Goal: Information Seeking & Learning: Learn about a topic

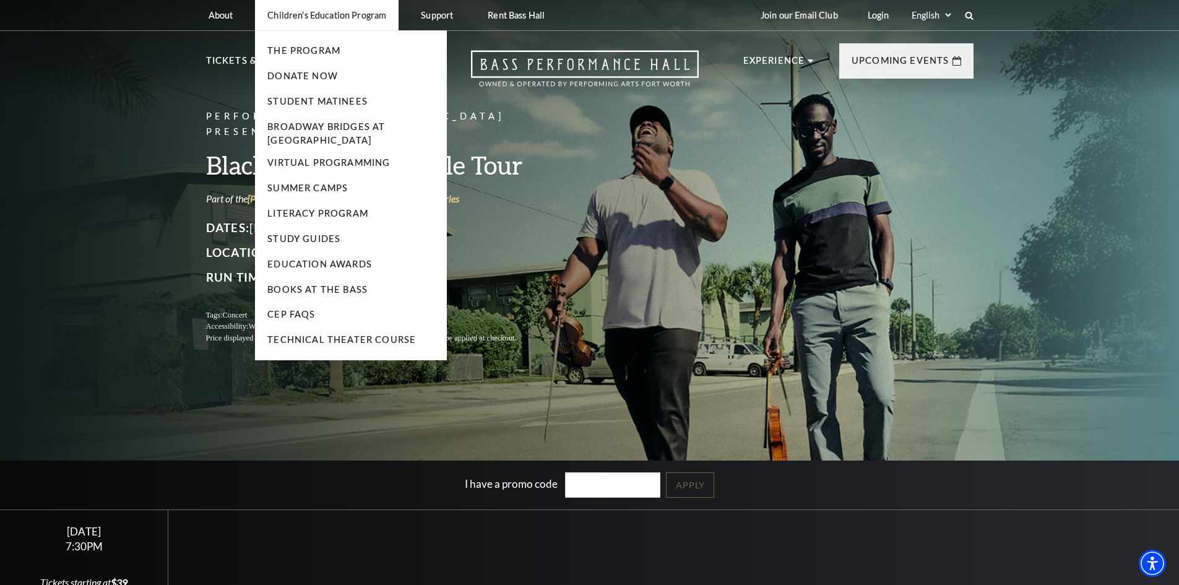
click at [307, 14] on p "Children's Education Program" at bounding box center [326, 15] width 119 height 11
click at [322, 98] on link "Student Matinees" at bounding box center [317, 101] width 100 height 11
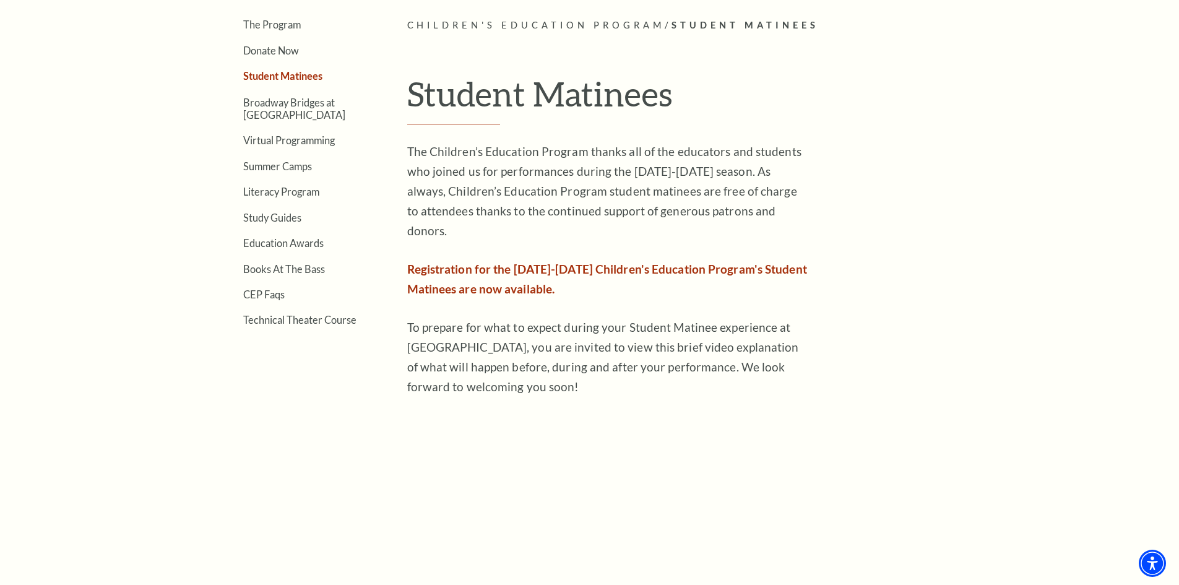
scroll to position [371, 0]
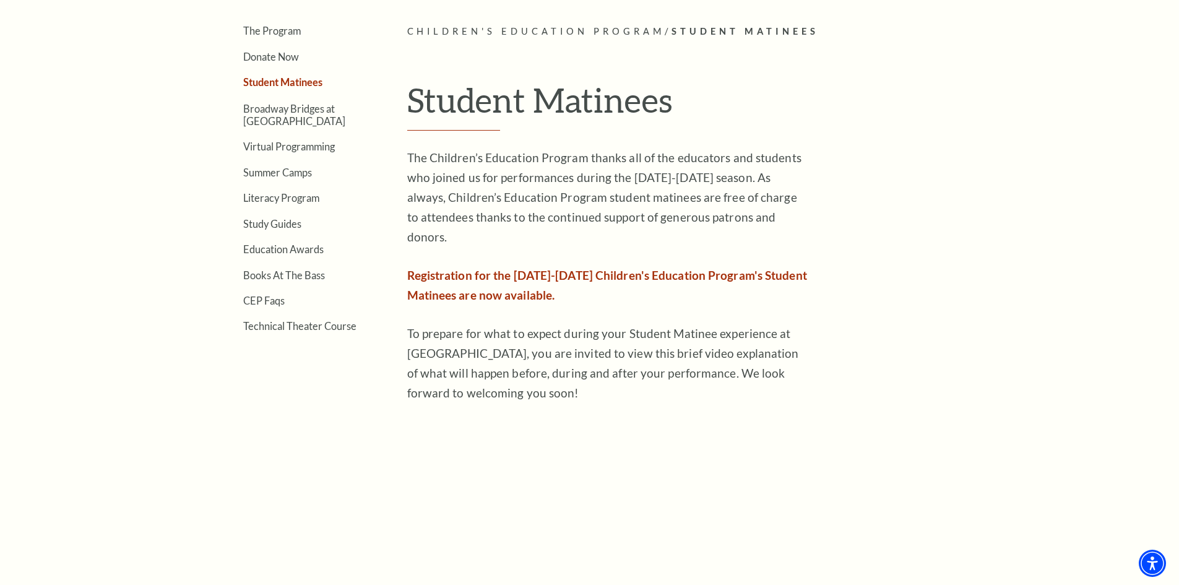
click at [714, 268] on span "Registration for the 2025-2026 Children's Education Program's Student Matinees …" at bounding box center [607, 285] width 400 height 34
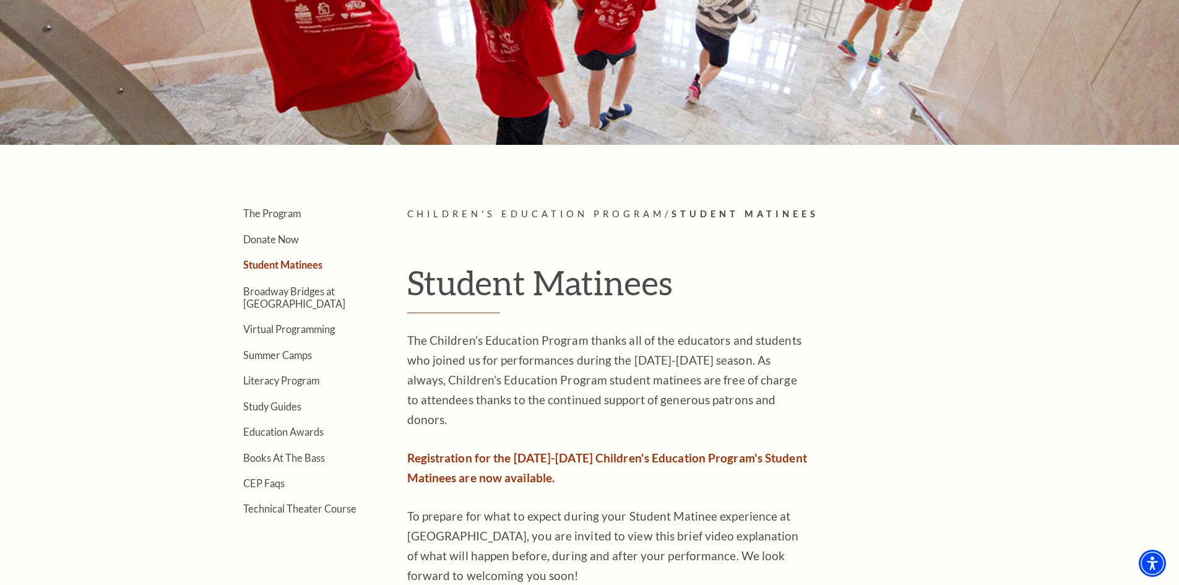
scroll to position [186, 0]
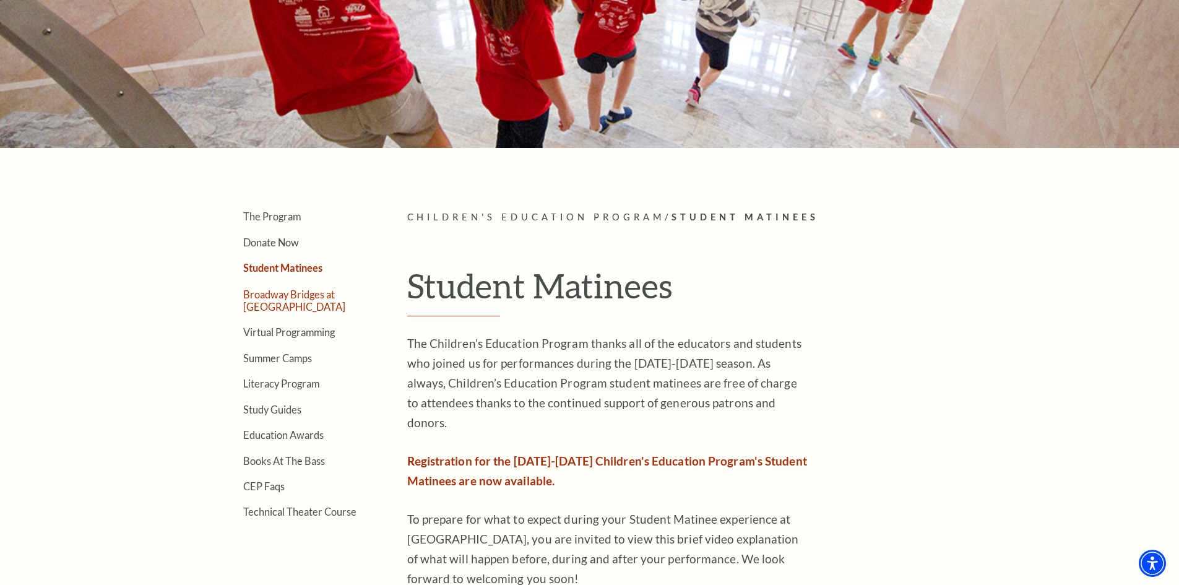
click at [285, 300] on link "Broadway Bridges at [GEOGRAPHIC_DATA]" at bounding box center [294, 300] width 102 height 24
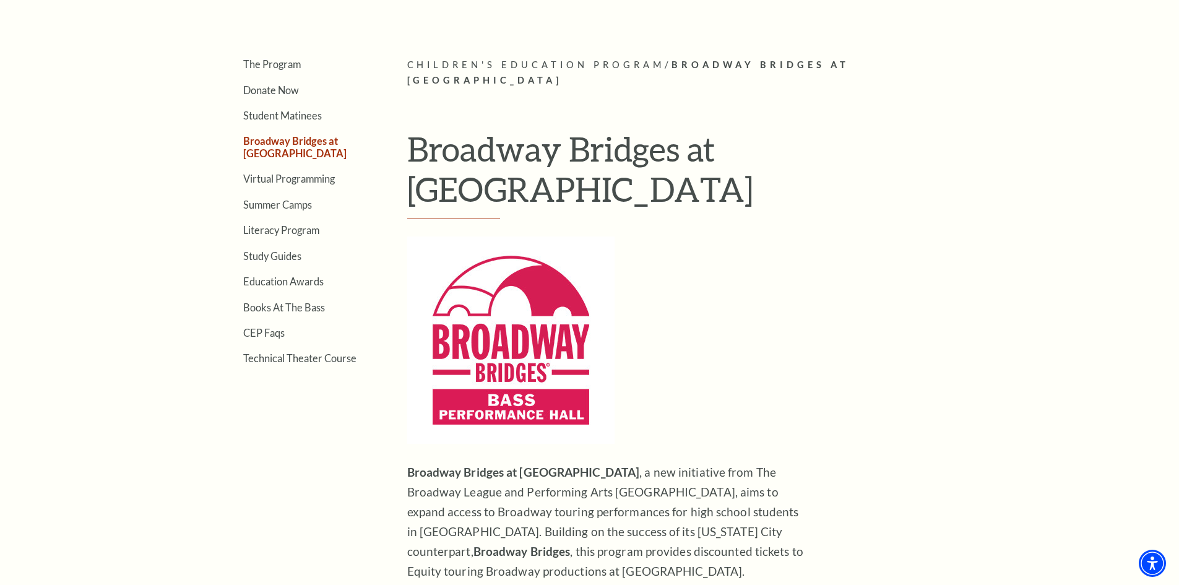
scroll to position [248, 0]
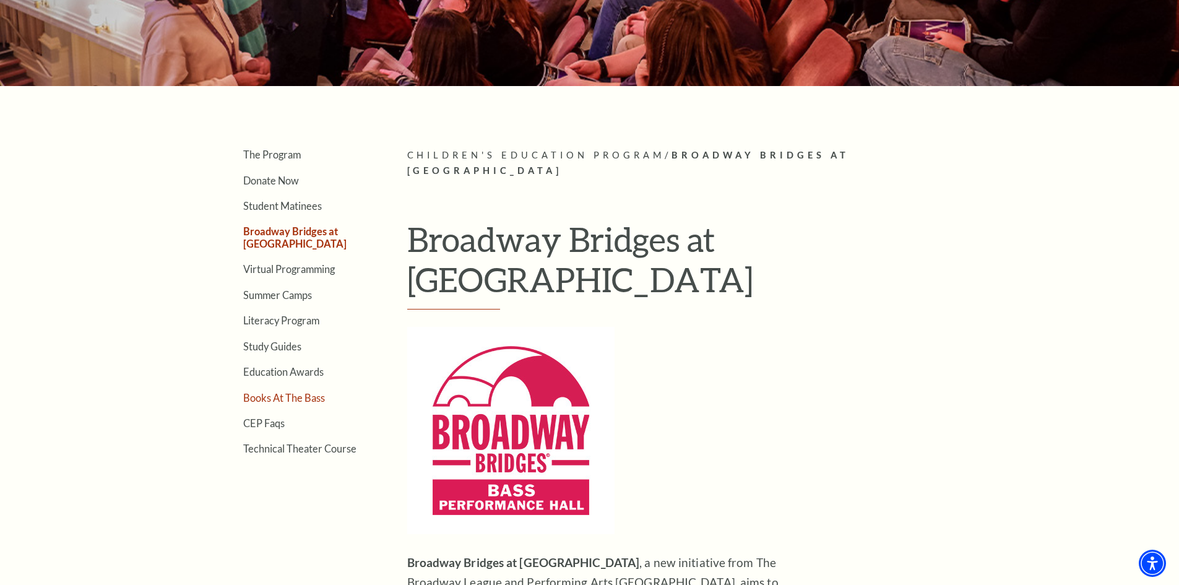
click at [271, 400] on link "Books At The Bass" at bounding box center [284, 398] width 82 height 12
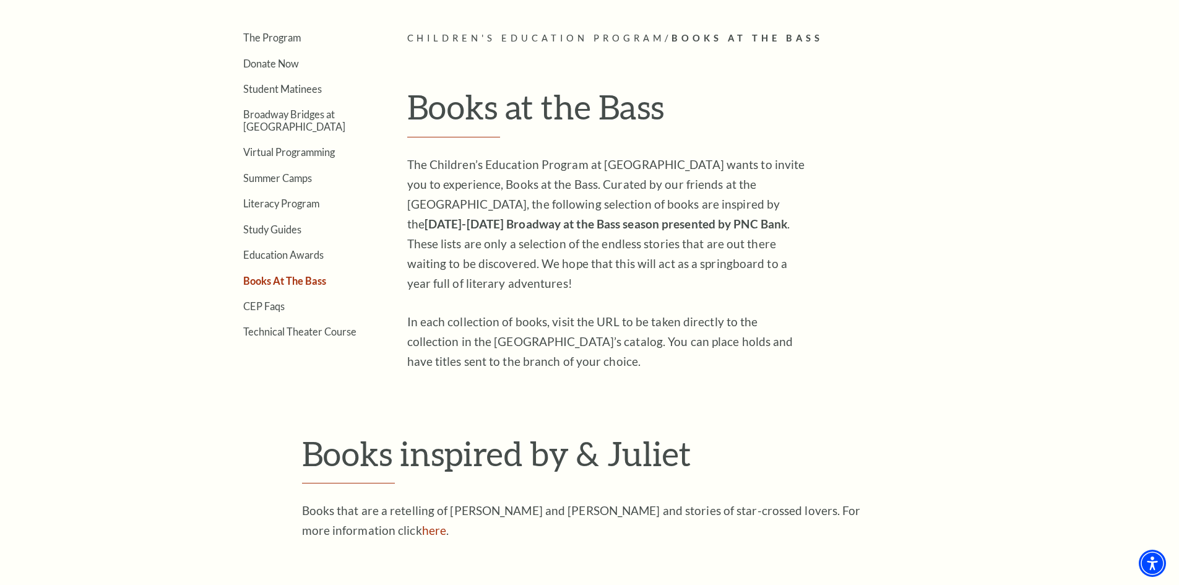
scroll to position [495, 0]
